Goal: Task Accomplishment & Management: Complete application form

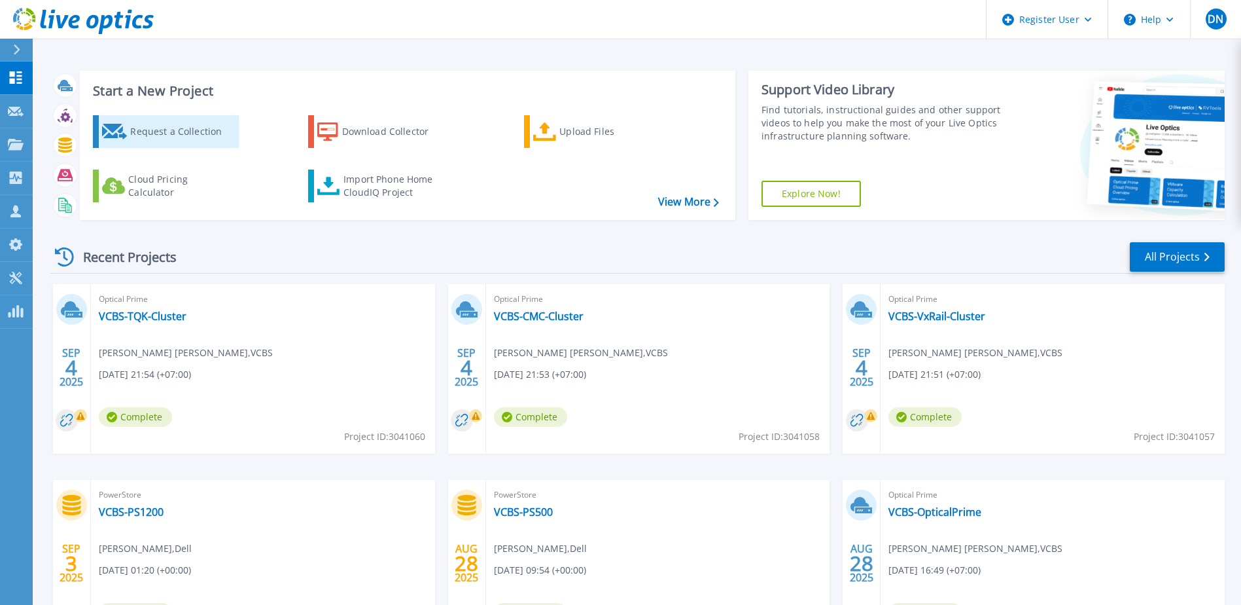
click at [170, 137] on div "Request a Collection" at bounding box center [182, 131] width 105 height 26
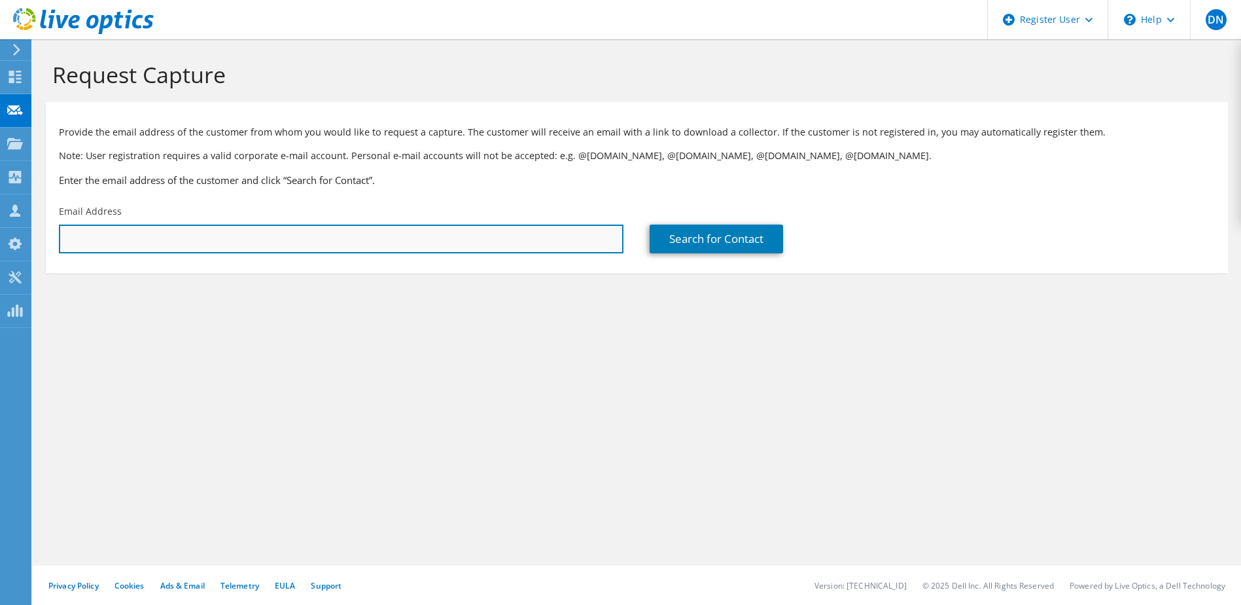
click at [172, 245] on input "text" at bounding box center [341, 238] width 565 height 29
paste input "Hien Dang Van (LDCC-SM) <hiendv@lottefinance.vn>"
drag, startPoint x: 188, startPoint y: 242, endPoint x: -3, endPoint y: 244, distance: 191.1
click at [0, 244] on html "DN Dell User DucThang Nguyen Ducthang.Nguyen@dell.com Dell My Profile Log Out \…" at bounding box center [620, 302] width 1241 height 605
click at [218, 237] on input "hiendv@lottefinance.vn>" at bounding box center [341, 238] width 565 height 29
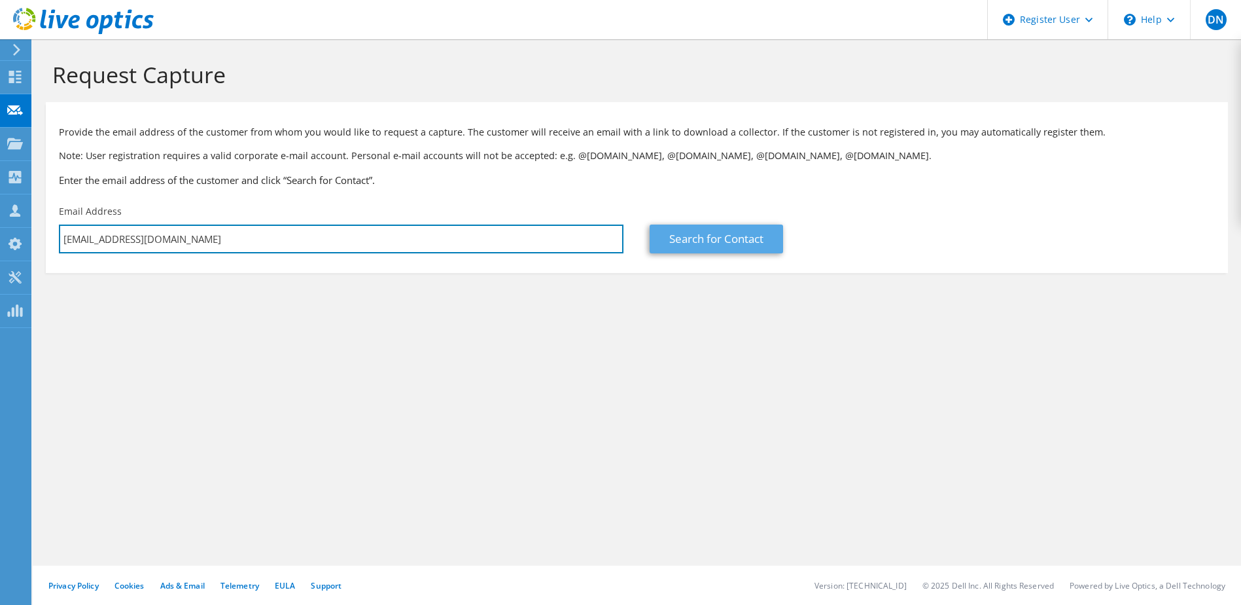
type input "hiendv@lottefinance.vn"
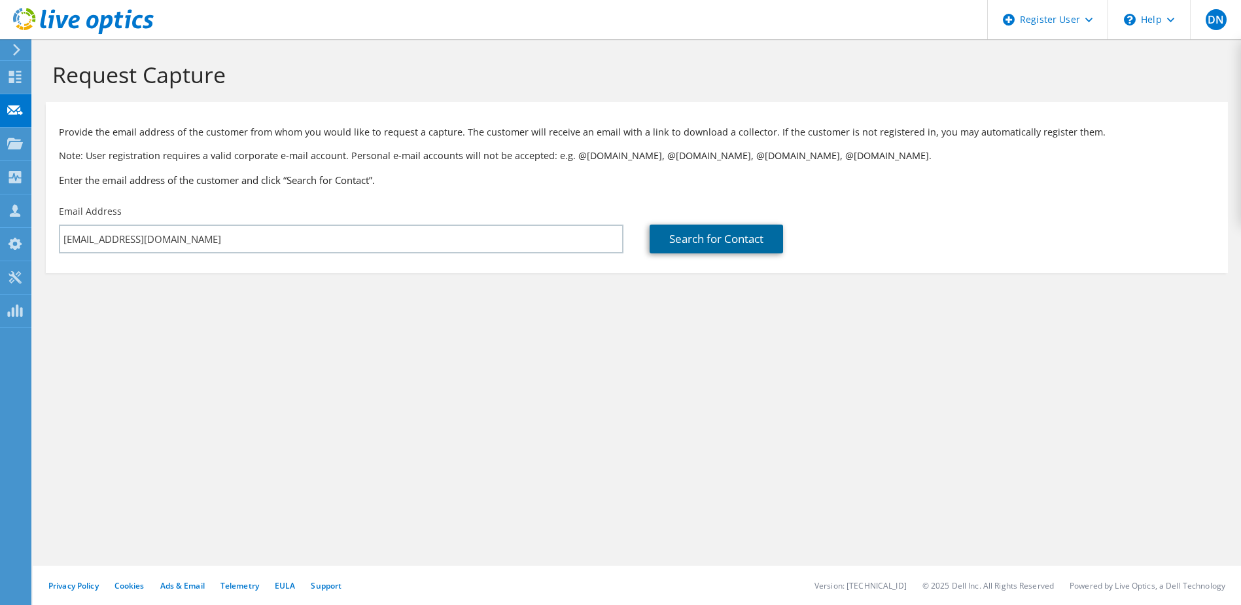
click at [692, 233] on link "Search for Contact" at bounding box center [716, 238] width 133 height 29
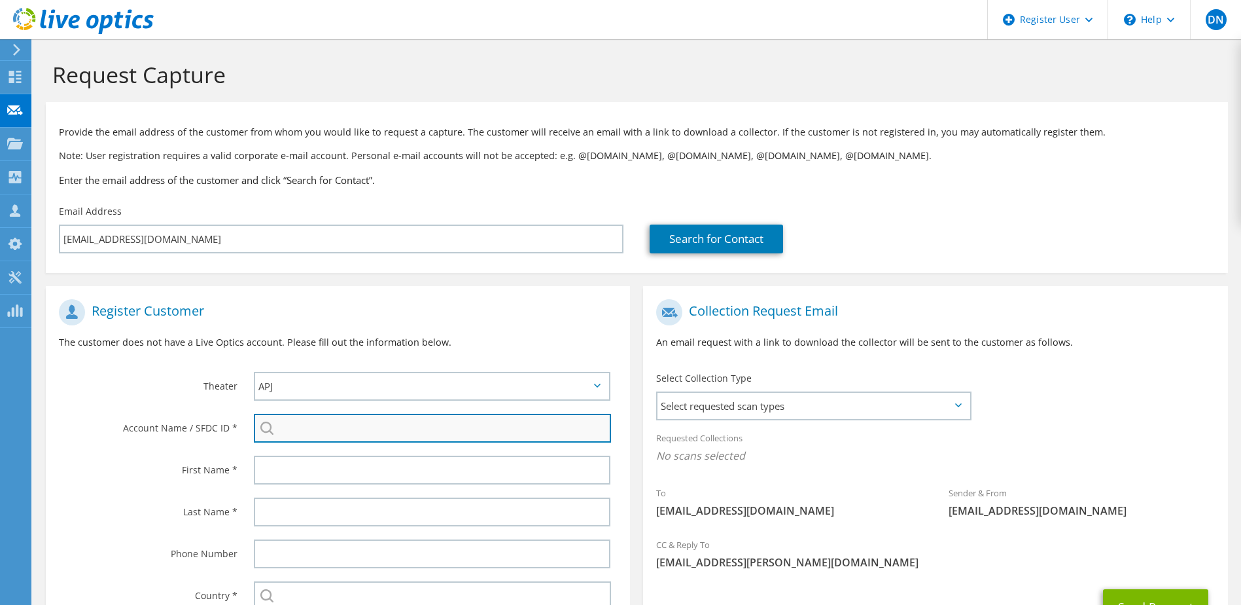
click at [303, 436] on input "search" at bounding box center [433, 428] width 358 height 29
click at [311, 429] on input "search" at bounding box center [433, 428] width 358 height 29
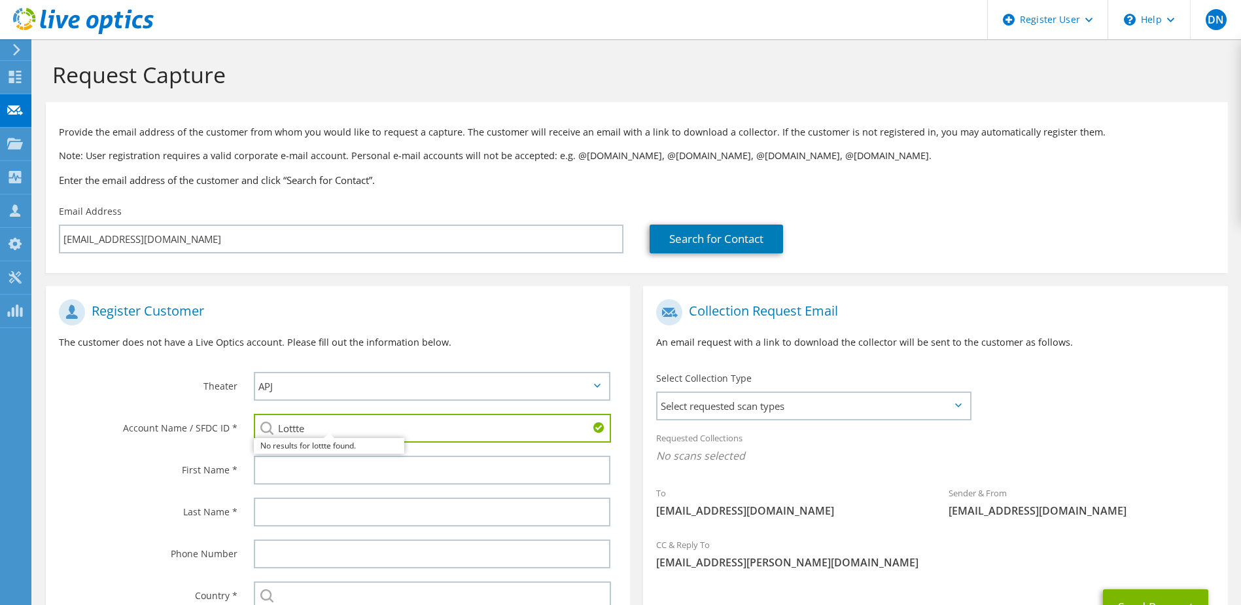
click at [105, 496] on div "Last Name *" at bounding box center [143, 511] width 195 height 41
click at [328, 430] on input "Lottte" at bounding box center [433, 428] width 358 height 29
click at [298, 431] on input "Lottte" at bounding box center [433, 428] width 358 height 29
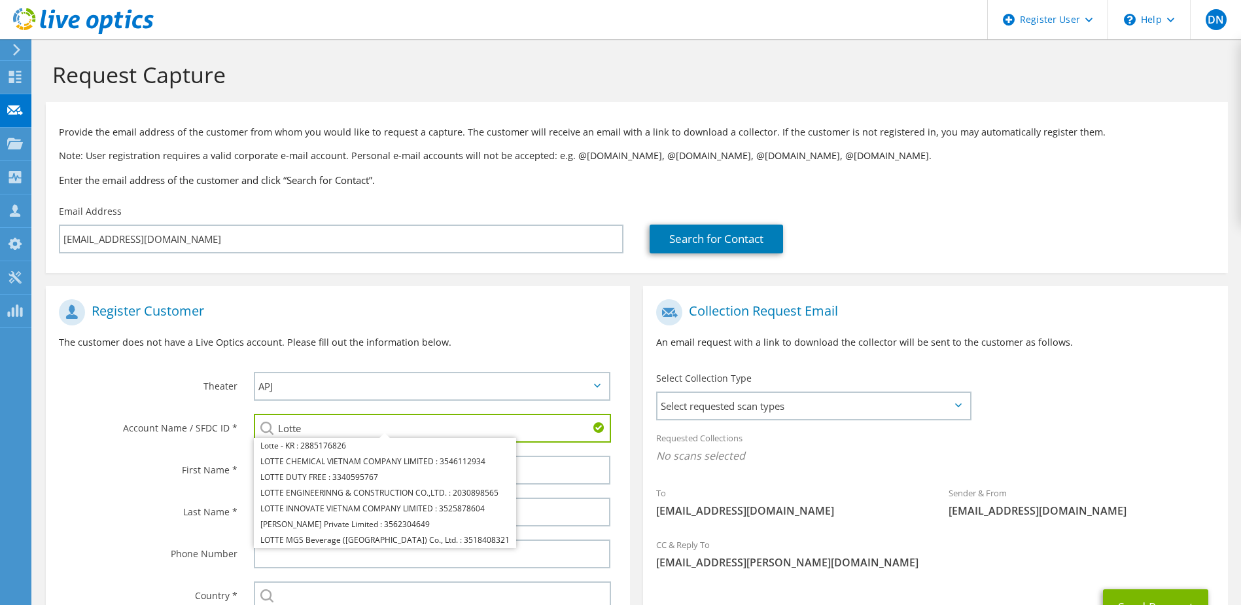
type input "Lotte"
click at [91, 538] on div "Phone Number" at bounding box center [143, 553] width 195 height 41
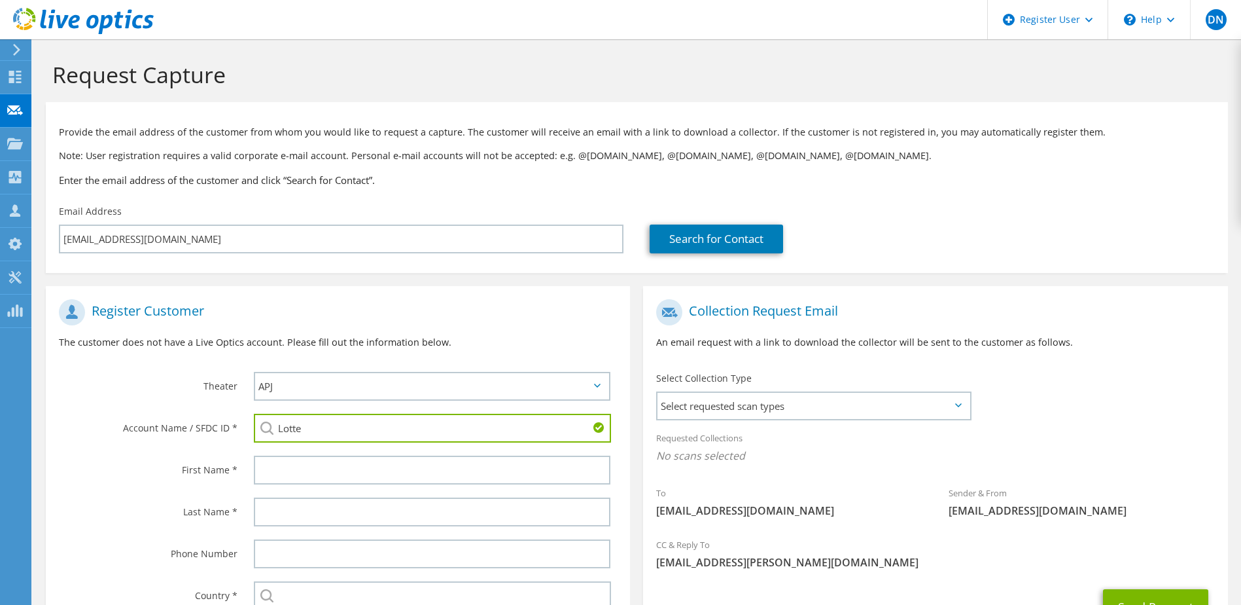
scroll to position [139, 0]
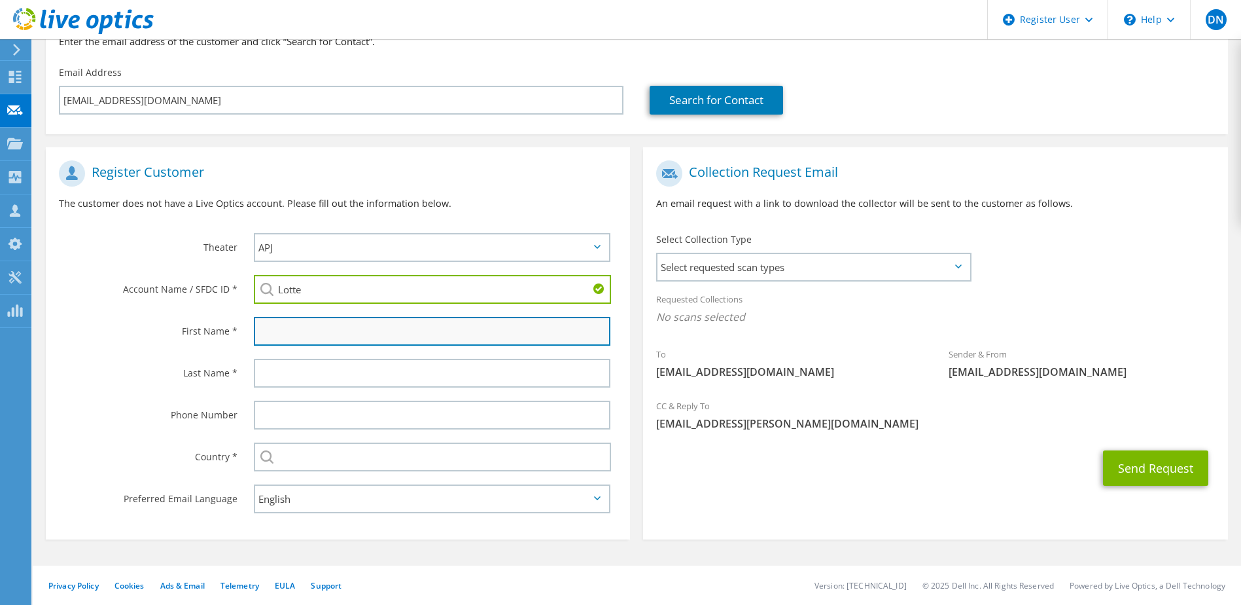
click at [289, 338] on input "text" at bounding box center [432, 331] width 357 height 29
type input "Hien Dang"
type input "Van"
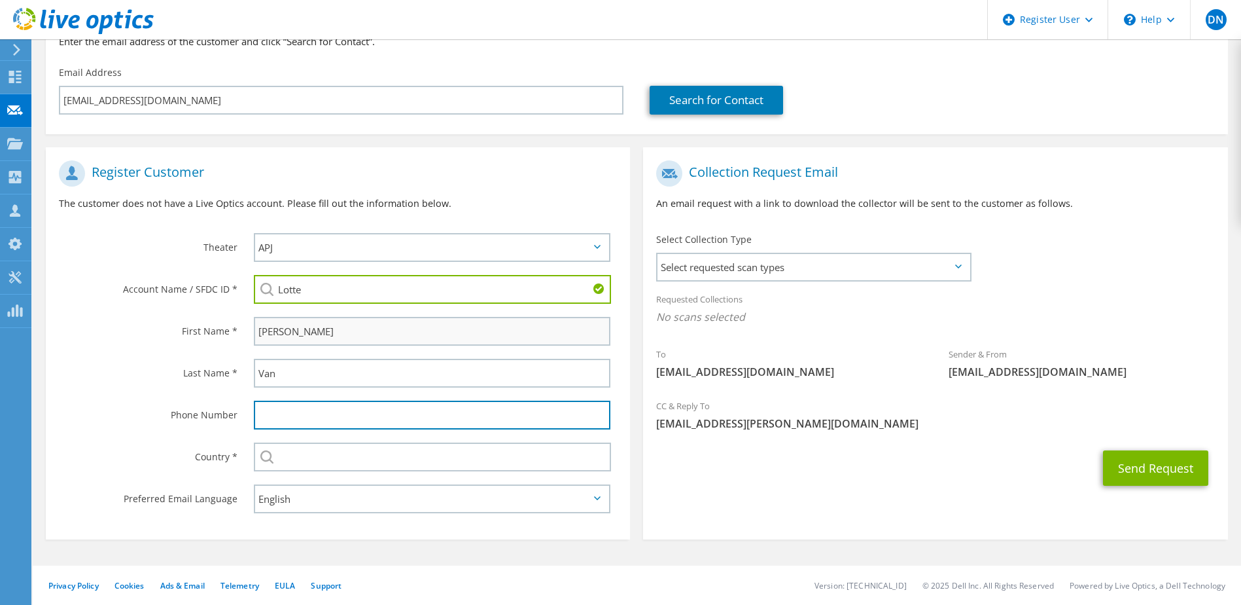
type input "[GEOGRAPHIC_DATA]"
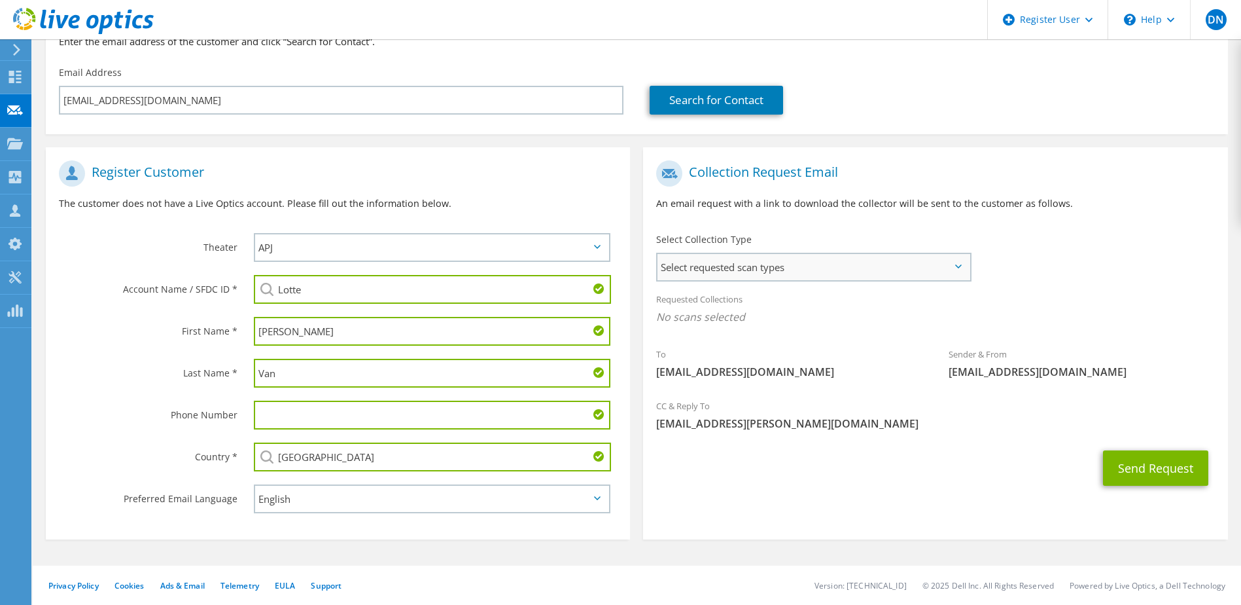
click at [730, 264] on span "Select requested scan types" at bounding box center [813, 267] width 311 height 26
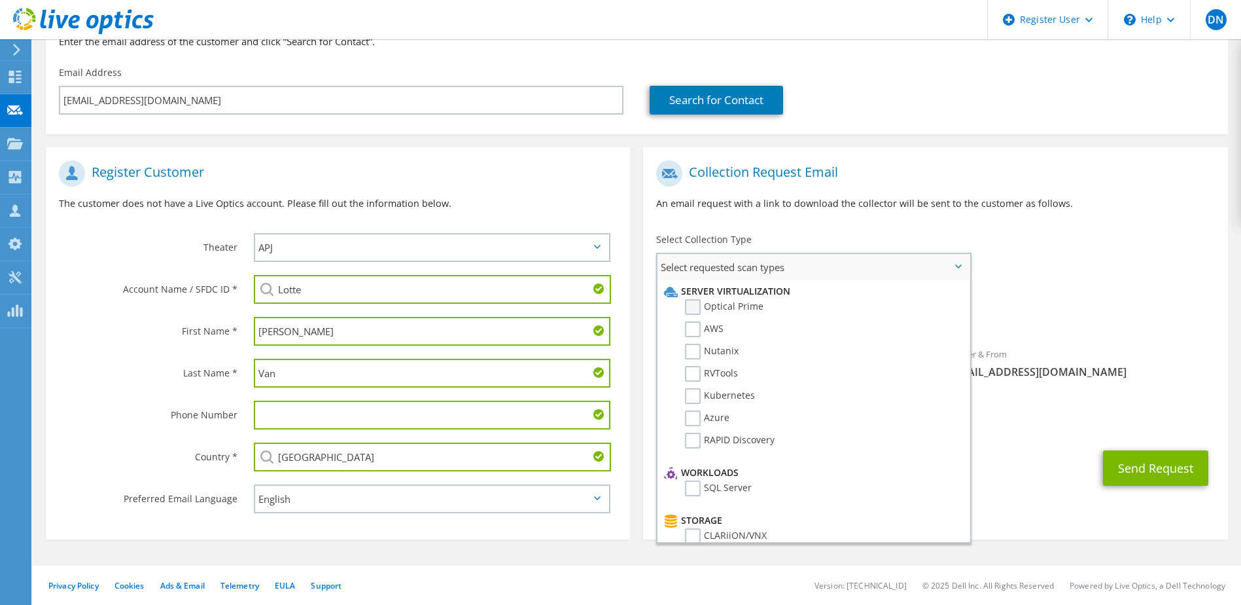
click at [741, 309] on label "Optical Prime" at bounding box center [724, 307] width 79 height 16
click at [0, 0] on input "Optical Prime" at bounding box center [0, 0] width 0 height 0
click at [1087, 289] on div "Requested Collections No scans selected Optical Prime" at bounding box center [935, 311] width 584 height 52
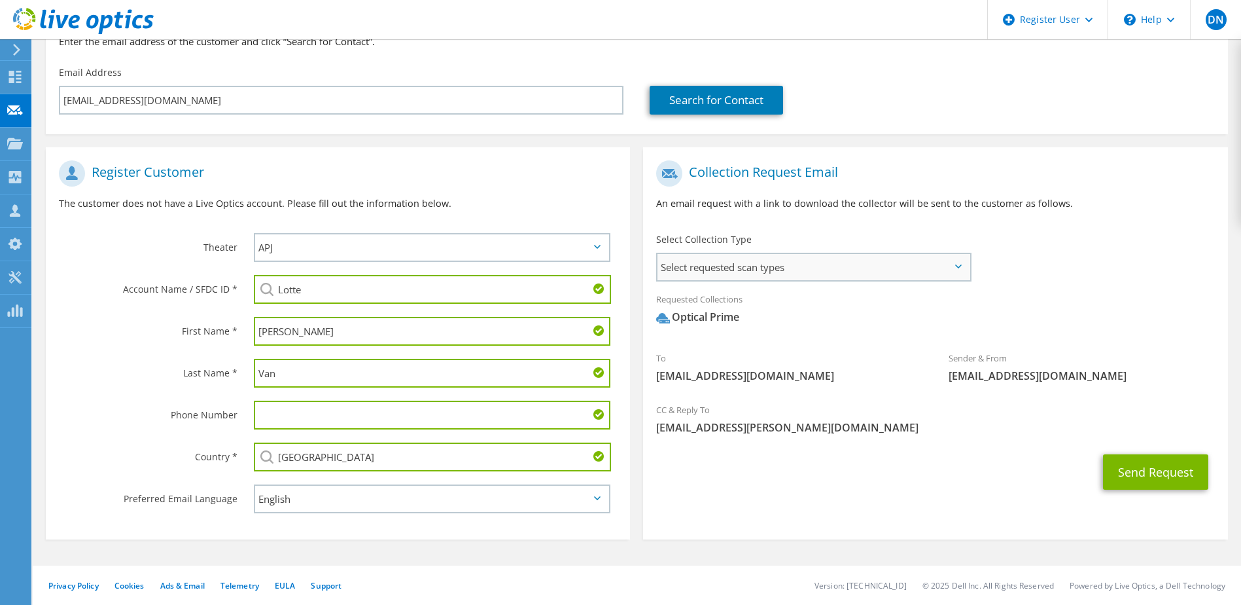
click at [807, 268] on span "Select requested scan types" at bounding box center [813, 267] width 311 height 26
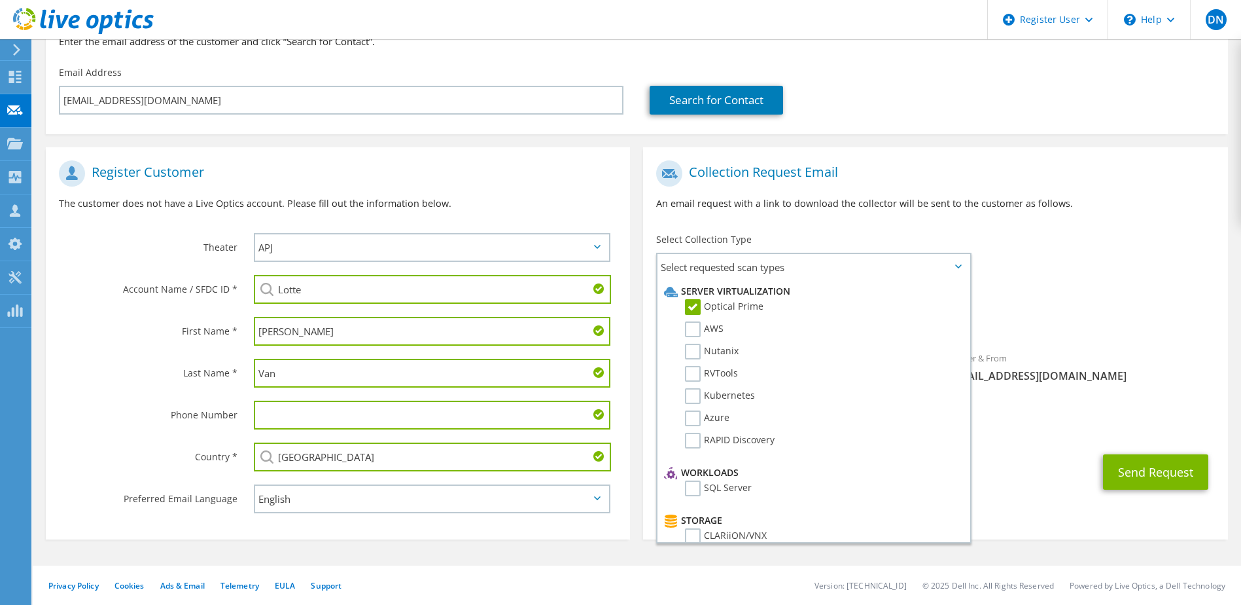
click at [1083, 277] on div "To hiendv@lottefinance.vn Sender & From liveoptics@liveoptics.com" at bounding box center [935, 275] width 584 height 242
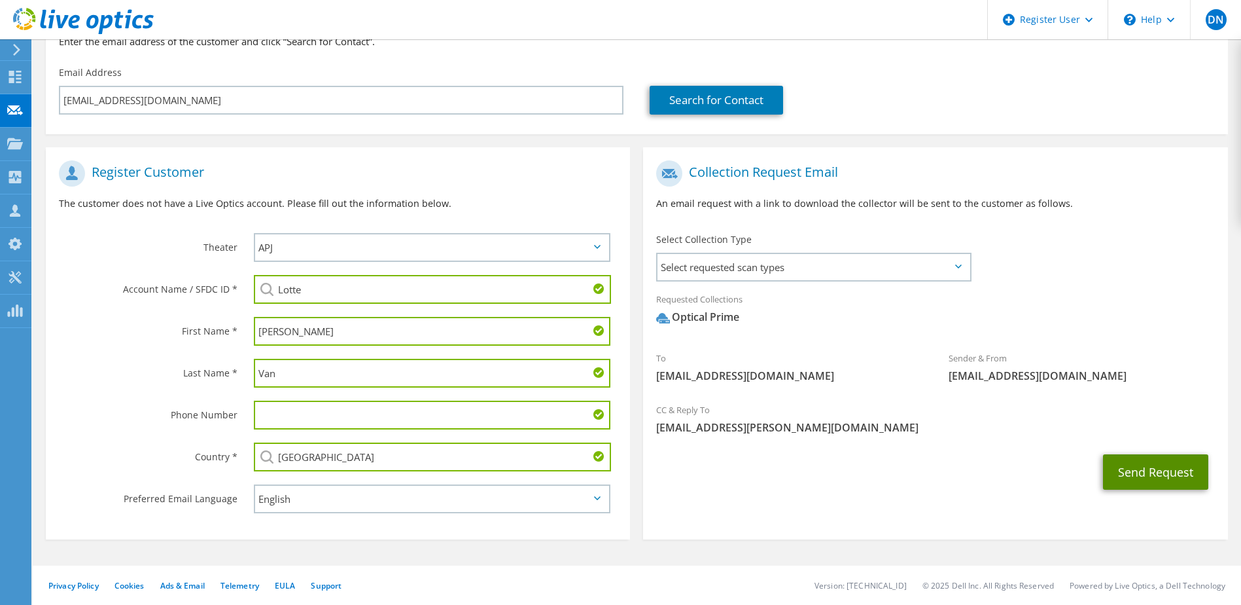
click at [1133, 463] on button "Send Request" at bounding box center [1155, 471] width 105 height 35
